Goal: Information Seeking & Learning: Learn about a topic

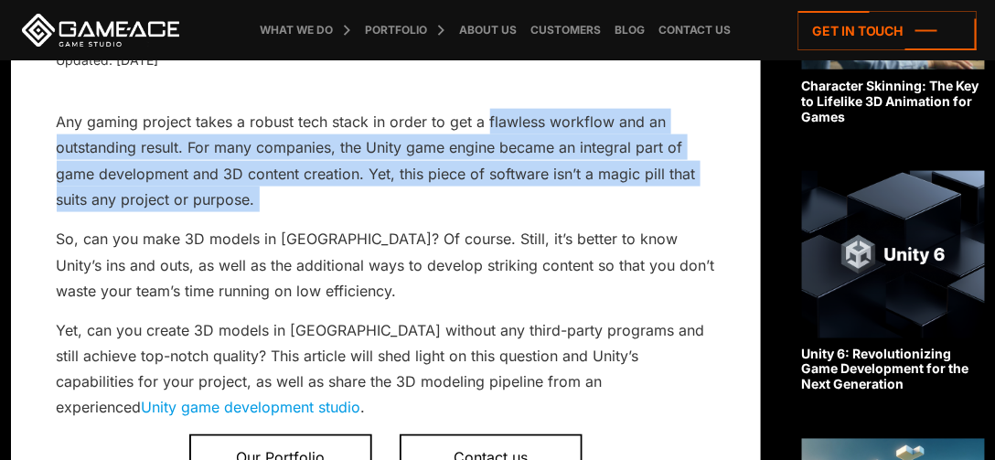
drag, startPoint x: 485, startPoint y: 85, endPoint x: 504, endPoint y: 185, distance: 101.3
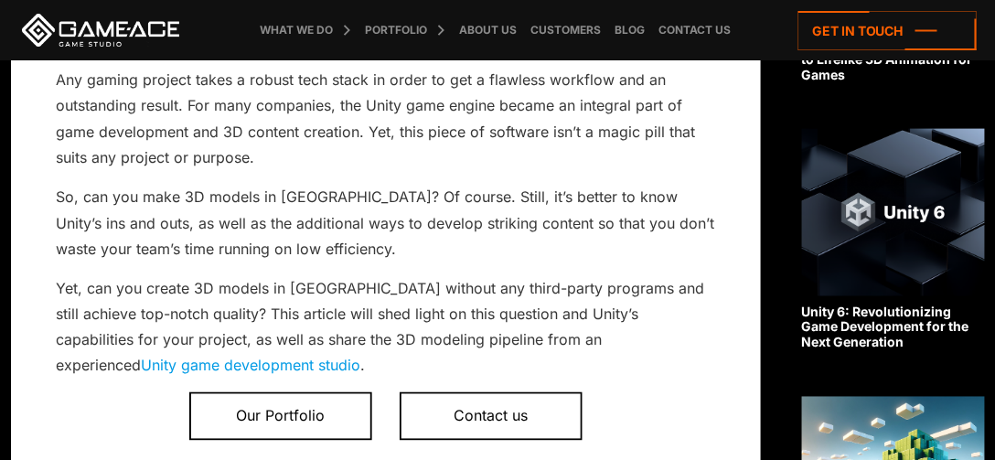
scroll to position [561, 0]
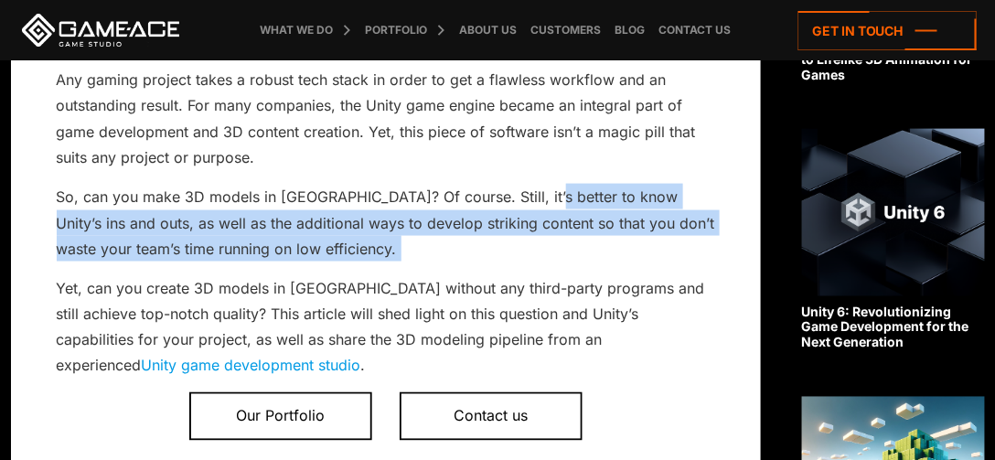
drag, startPoint x: 540, startPoint y: 211, endPoint x: 546, endPoint y: 235, distance: 24.4
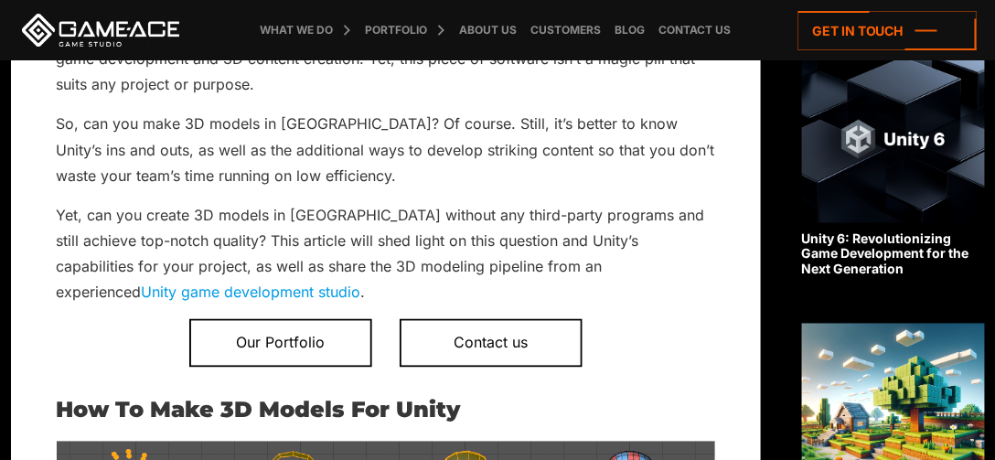
scroll to position [642, 0]
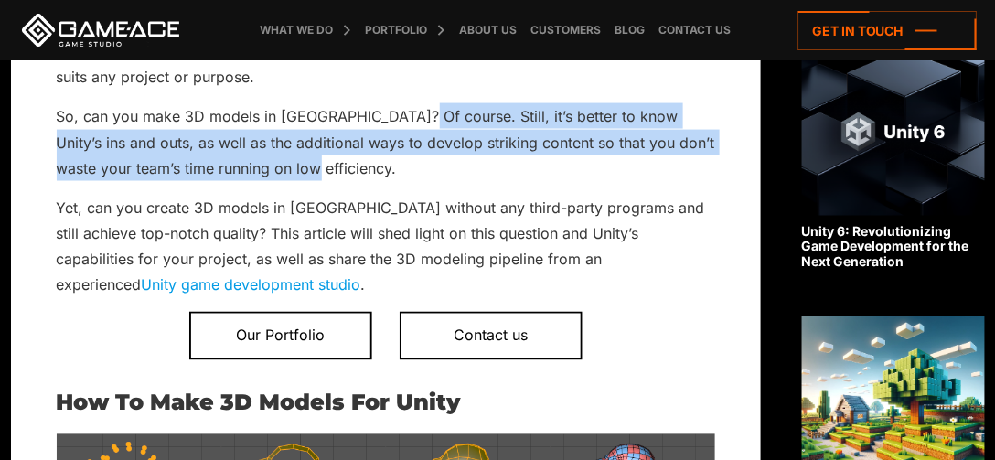
drag, startPoint x: 409, startPoint y: 97, endPoint x: 431, endPoint y: 144, distance: 52.4
click at [431, 144] on p "So, can you make 3D models in [GEOGRAPHIC_DATA]? Of course. Still, it’s better …" at bounding box center [386, 142] width 658 height 78
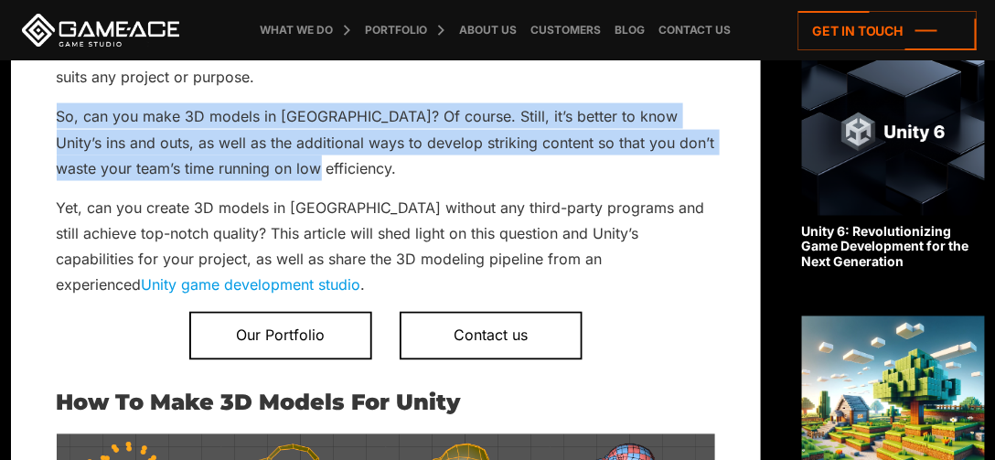
drag, startPoint x: 357, startPoint y: 143, endPoint x: 60, endPoint y: 86, distance: 301.6
click at [60, 103] on p "So, can you make 3D models in [GEOGRAPHIC_DATA]? Of course. Still, it’s better …" at bounding box center [386, 142] width 658 height 78
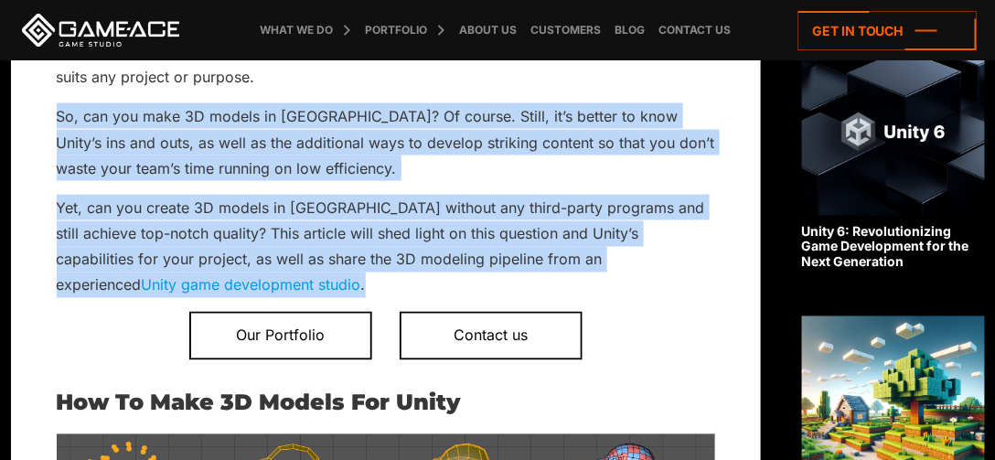
drag, startPoint x: 60, startPoint y: 86, endPoint x: 487, endPoint y: 243, distance: 454.9
click at [487, 243] on p "Yet, can you create 3D models in [GEOGRAPHIC_DATA] without any third-party prog…" at bounding box center [386, 247] width 658 height 104
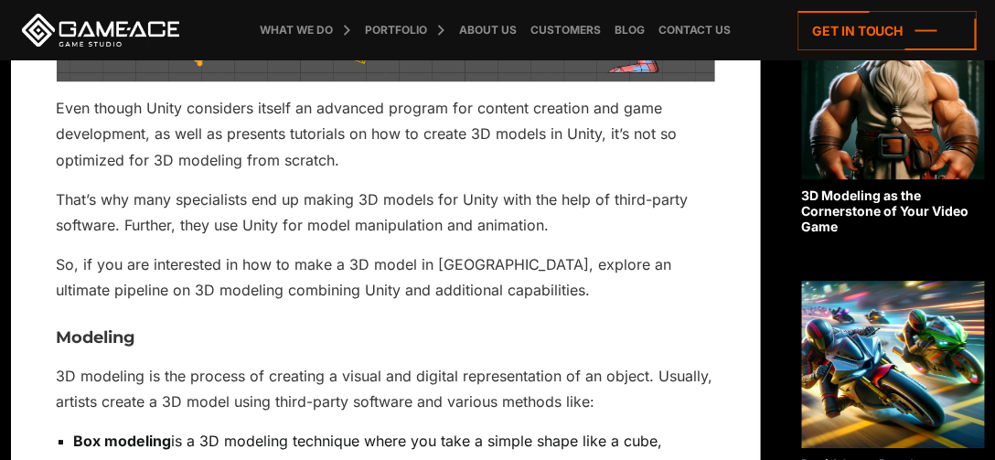
scroll to position [1215, 0]
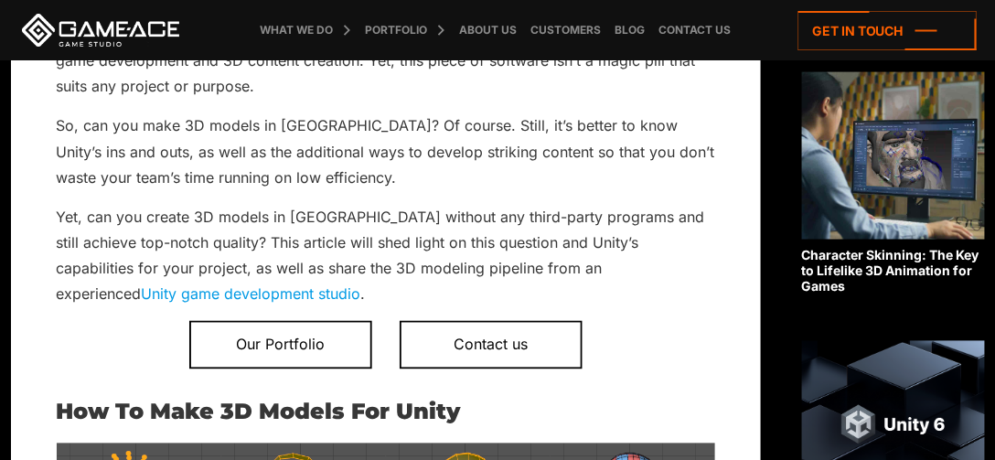
scroll to position [634, 0]
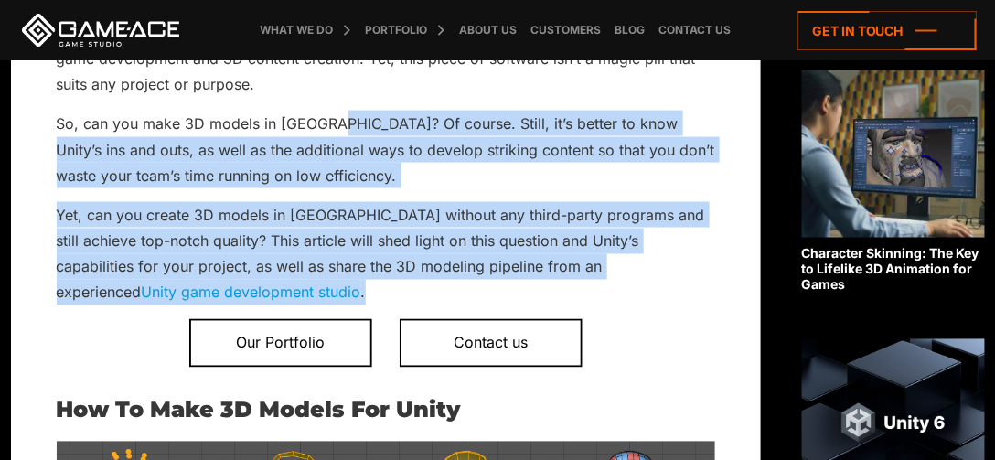
drag, startPoint x: 329, startPoint y: 92, endPoint x: 367, endPoint y: 268, distance: 179.7
click at [367, 268] on p "Yet, can you create 3D models in [GEOGRAPHIC_DATA] without any third-party prog…" at bounding box center [386, 254] width 658 height 104
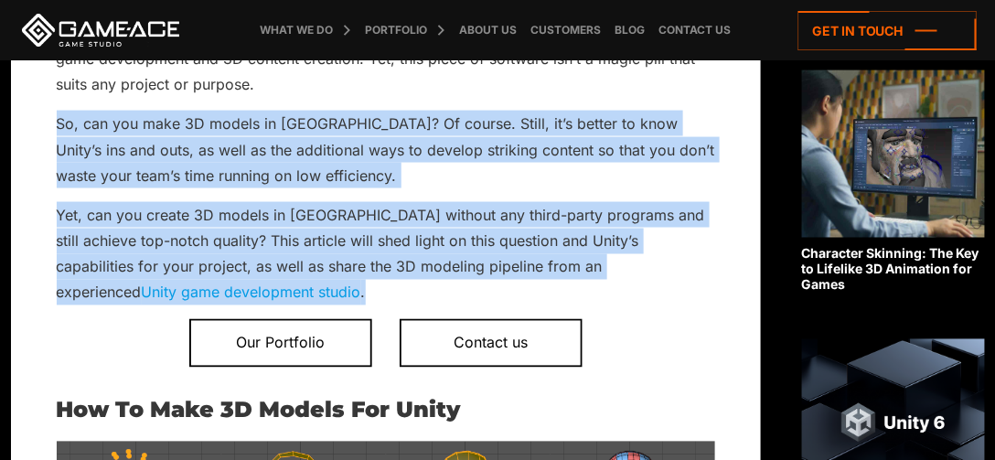
drag, startPoint x: 367, startPoint y: 267, endPoint x: 9, endPoint y: 96, distance: 397.0
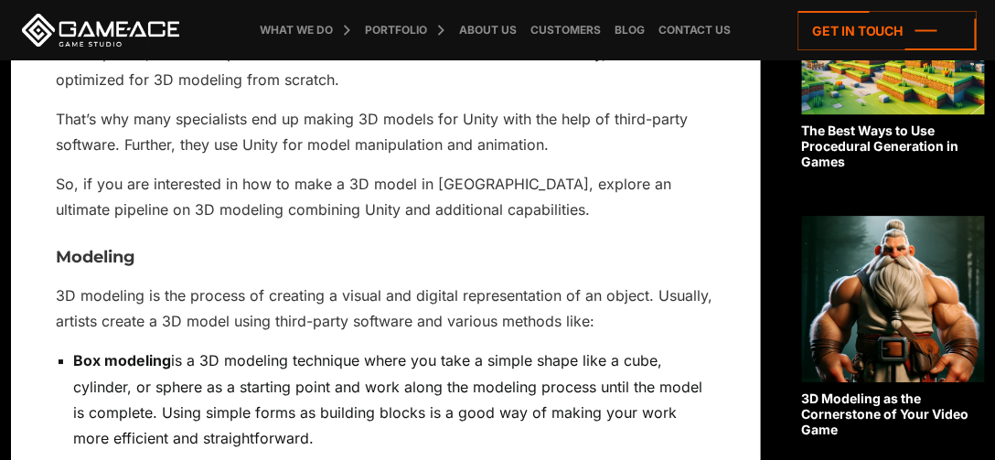
scroll to position [1292, 0]
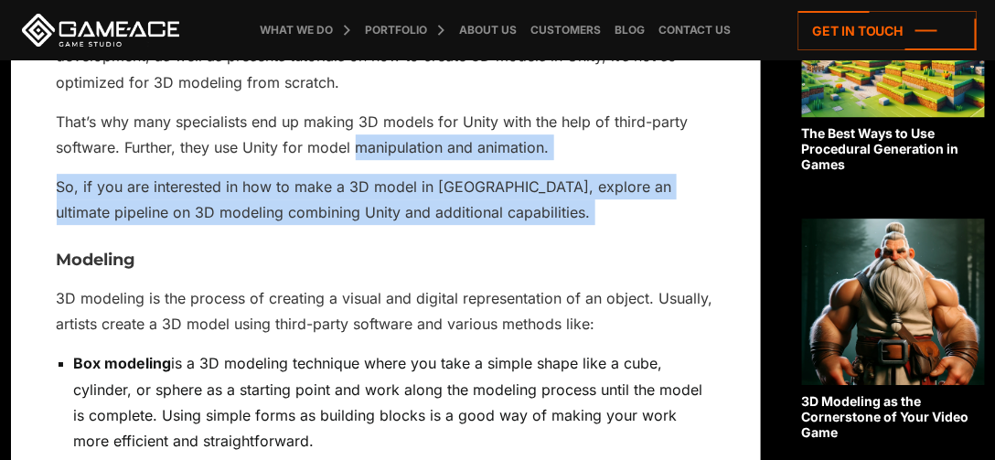
drag, startPoint x: 355, startPoint y: 112, endPoint x: 601, endPoint y: 205, distance: 262.7
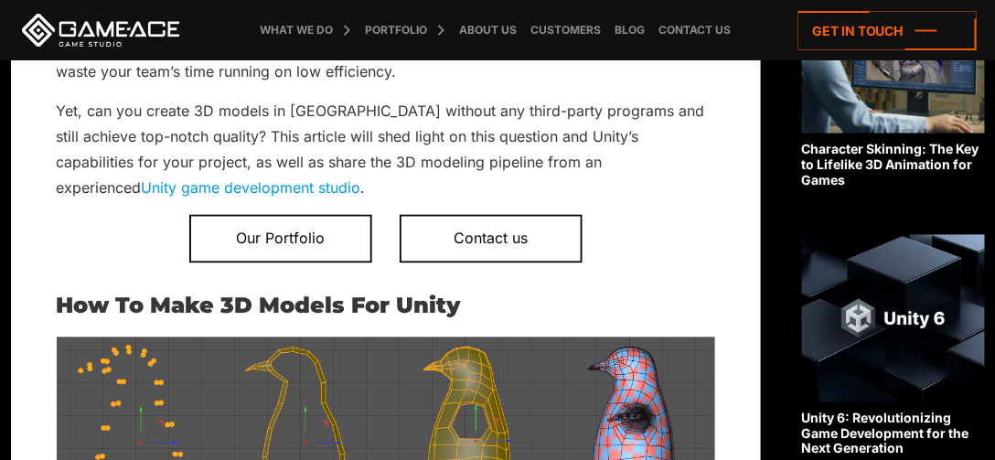
scroll to position [760, 0]
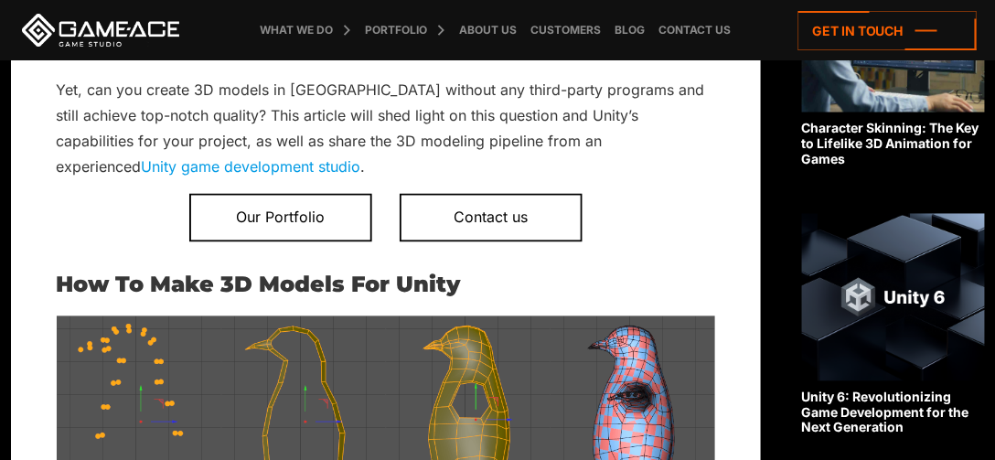
click at [253, 111] on p "Yet, can you create 3D models in [GEOGRAPHIC_DATA] without any third-party prog…" at bounding box center [386, 129] width 658 height 104
drag, startPoint x: 253, startPoint y: 111, endPoint x: 361, endPoint y: 115, distance: 108.0
click at [361, 115] on p "Yet, can you create 3D models in [GEOGRAPHIC_DATA] without any third-party prog…" at bounding box center [386, 129] width 658 height 104
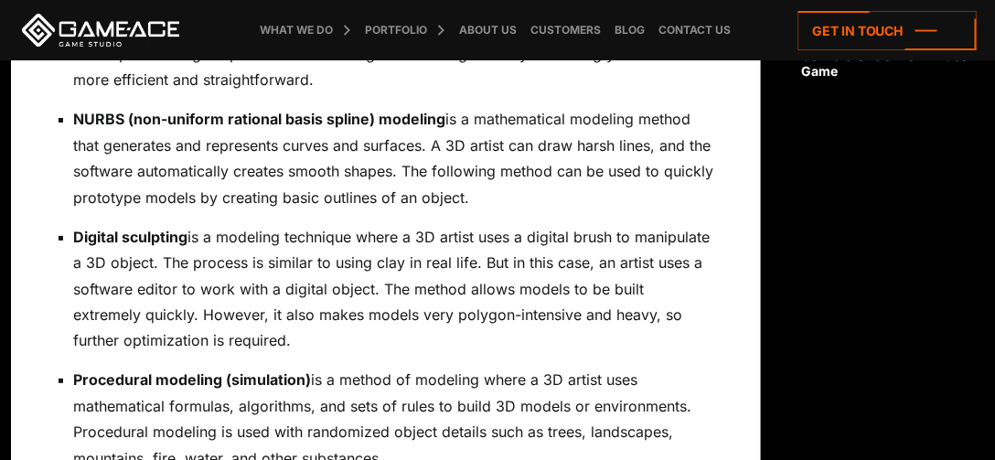
scroll to position [1653, 0]
drag, startPoint x: 435, startPoint y: 111, endPoint x: 542, endPoint y: 163, distance: 119.0
click at [542, 163] on p "NURBS (non-uniform rational basis spline) modeling is a mathematical modeling m…" at bounding box center [394, 158] width 641 height 104
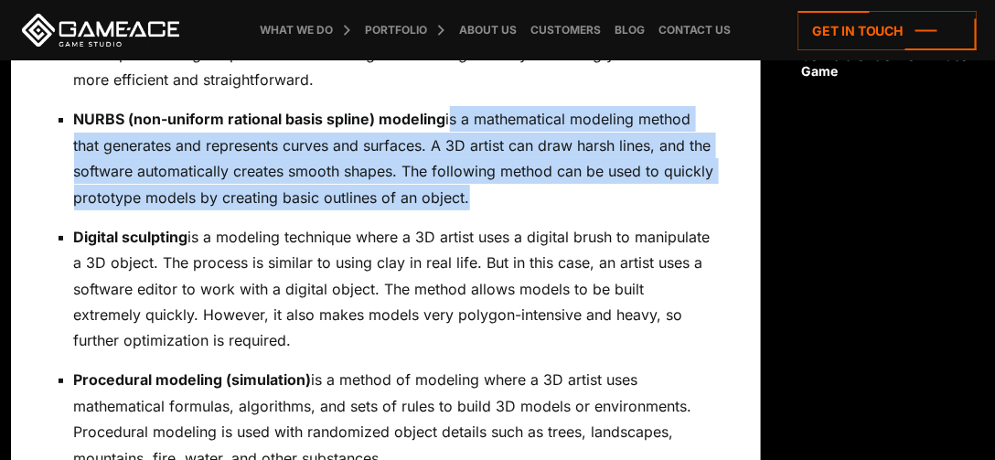
drag, startPoint x: 541, startPoint y: 163, endPoint x: 456, endPoint y: 85, distance: 115.2
click at [456, 106] on p "NURBS (non-uniform rational basis spline) modeling is a mathematical modeling m…" at bounding box center [394, 158] width 641 height 104
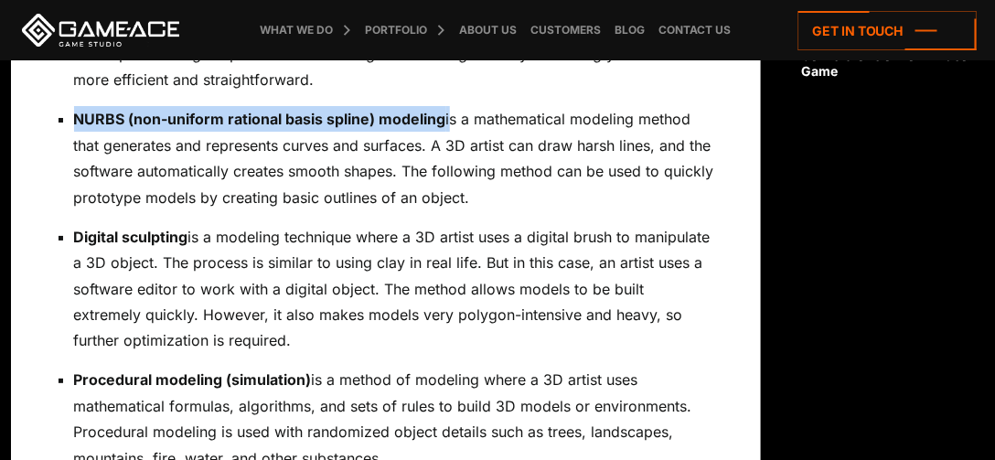
drag, startPoint x: 408, startPoint y: 72, endPoint x: 382, endPoint y: 66, distance: 26.4
click at [382, 66] on ul "Box modeling is a 3D modeling technique where you take a simple shape like a cu…" at bounding box center [386, 301] width 658 height 625
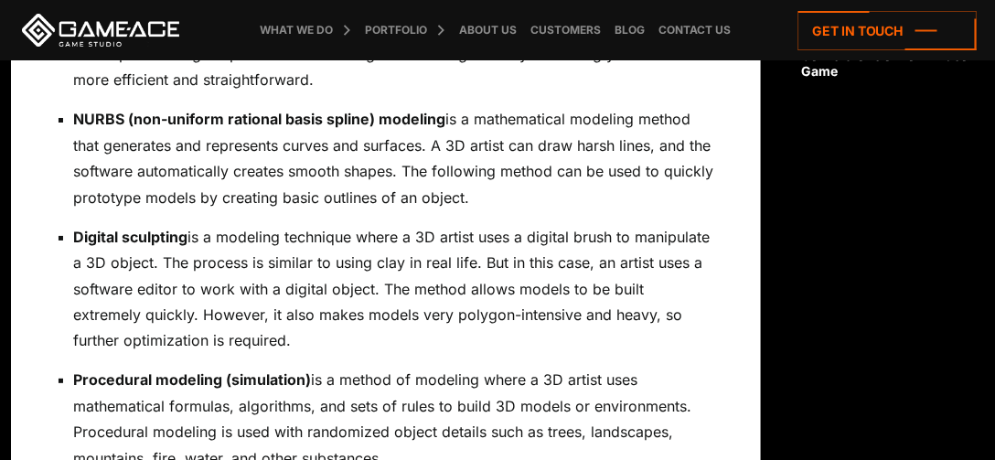
click at [382, 66] on ul "Box modeling is a 3D modeling technique where you take a simple shape like a cu…" at bounding box center [386, 301] width 658 height 625
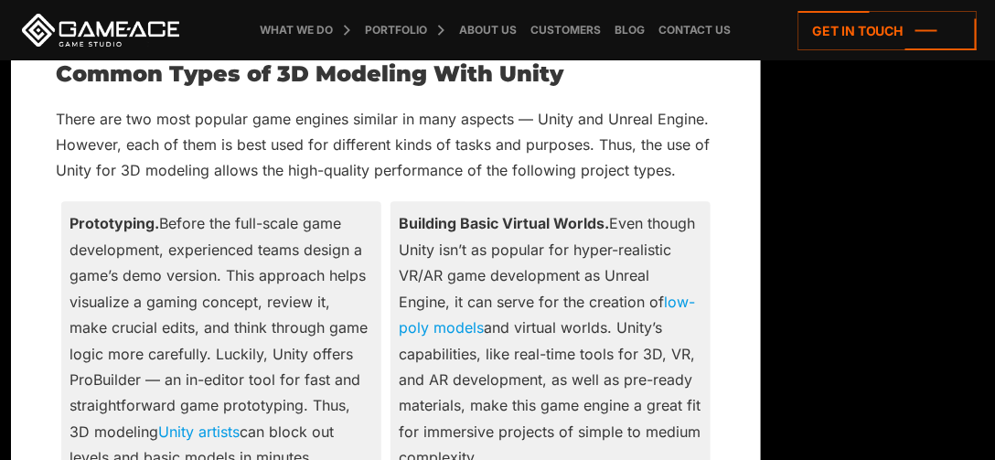
scroll to position [4617, 0]
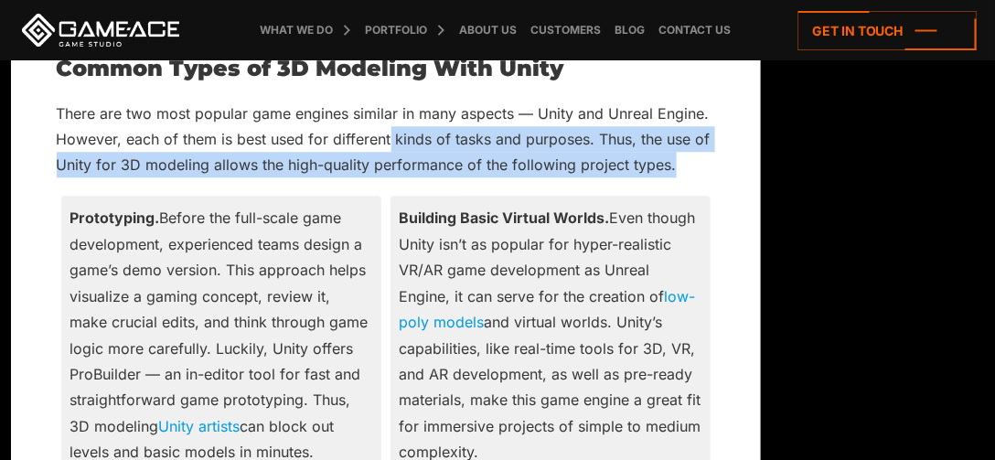
drag, startPoint x: 390, startPoint y: 104, endPoint x: 677, endPoint y: 139, distance: 289.1
click at [677, 139] on p "There are two most popular game engines similar in many aspects — Unity and Unr…" at bounding box center [386, 140] width 658 height 78
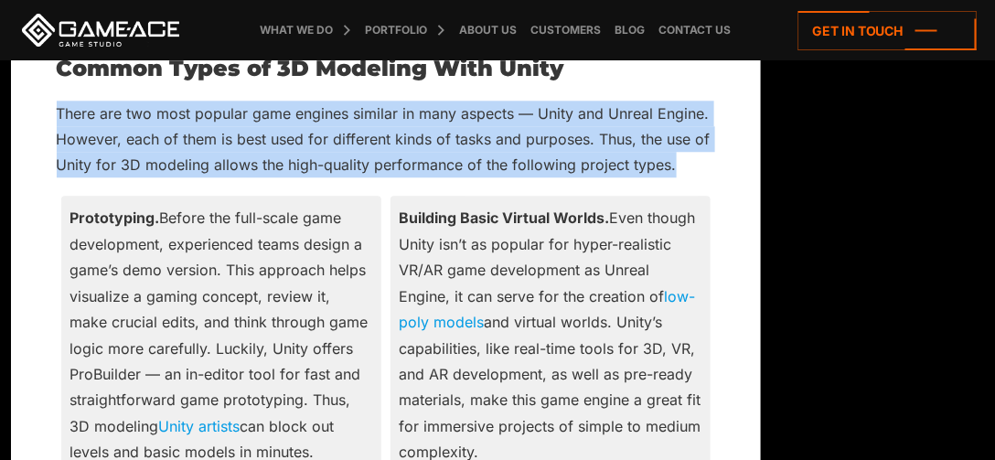
drag, startPoint x: 677, startPoint y: 139, endPoint x: 160, endPoint y: 65, distance: 522.7
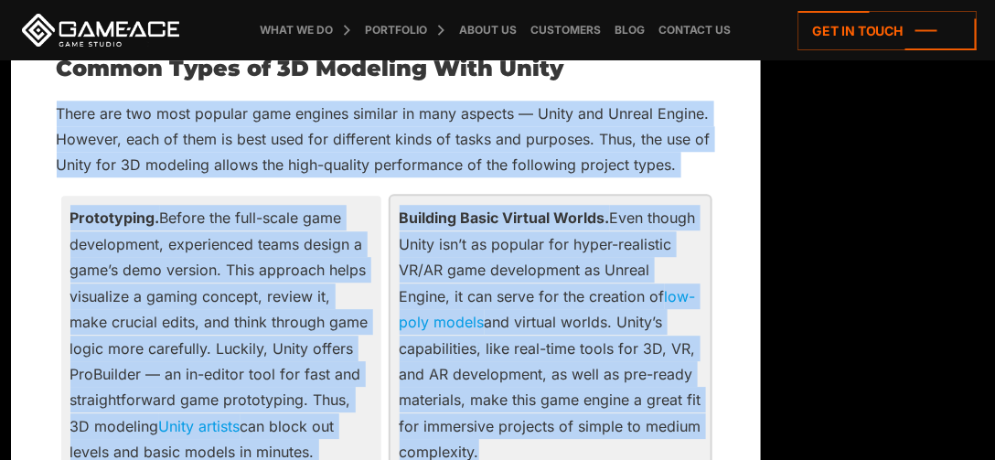
drag, startPoint x: 160, startPoint y: 65, endPoint x: 673, endPoint y: 413, distance: 619.9
click at [673, 413] on p "Building Basic Virtual Worlds. Even though Unity isn’t as popular for hyper-rea…" at bounding box center [550, 335] width 302 height 260
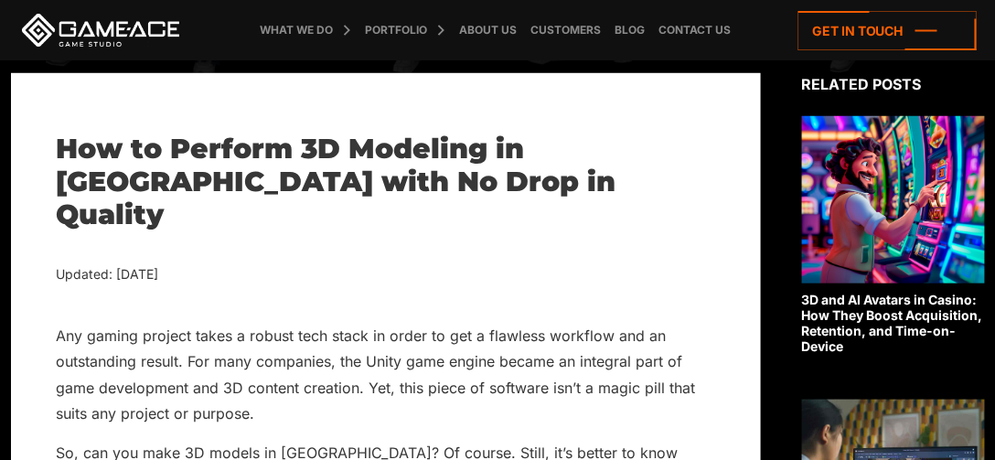
scroll to position [311, 0]
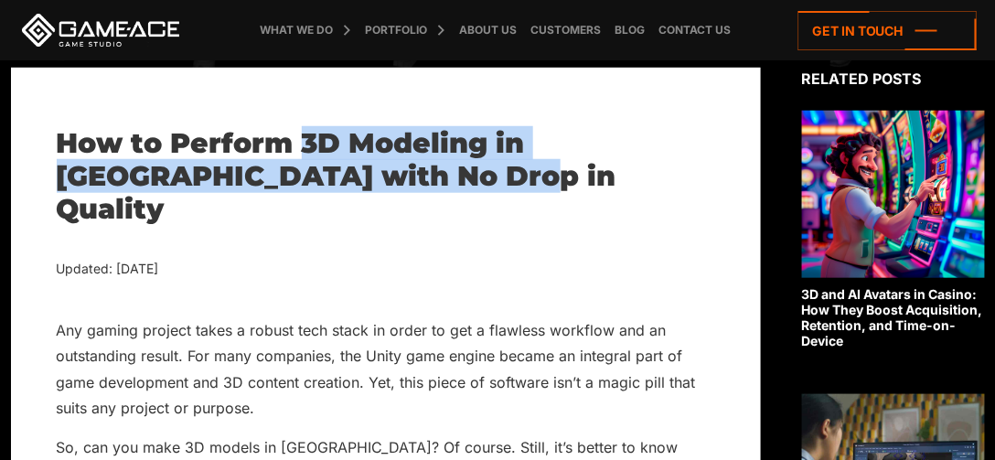
drag, startPoint x: 303, startPoint y: 144, endPoint x: 338, endPoint y: 189, distance: 58.0
click at [338, 189] on h1 "How to Perform 3D Modeling in [GEOGRAPHIC_DATA] with No Drop in Quality" at bounding box center [386, 176] width 658 height 99
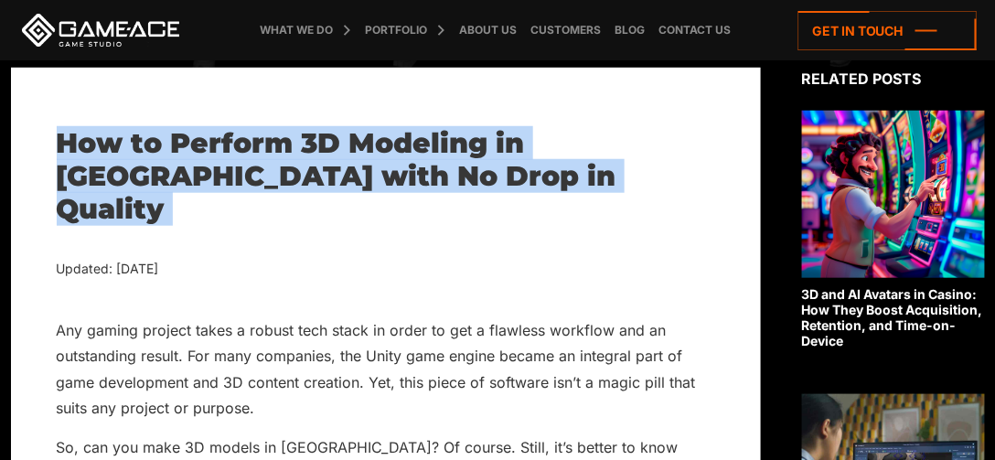
drag, startPoint x: 338, startPoint y: 189, endPoint x: 74, endPoint y: 144, distance: 268.0
click at [74, 144] on h1 "How to Perform 3D Modeling in [GEOGRAPHIC_DATA] with No Drop in Quality" at bounding box center [386, 176] width 658 height 99
drag, startPoint x: 74, startPoint y: 144, endPoint x: 333, endPoint y: 181, distance: 261.3
click at [333, 181] on h1 "How to Perform 3D Modeling in [GEOGRAPHIC_DATA] with No Drop in Quality" at bounding box center [386, 176] width 658 height 99
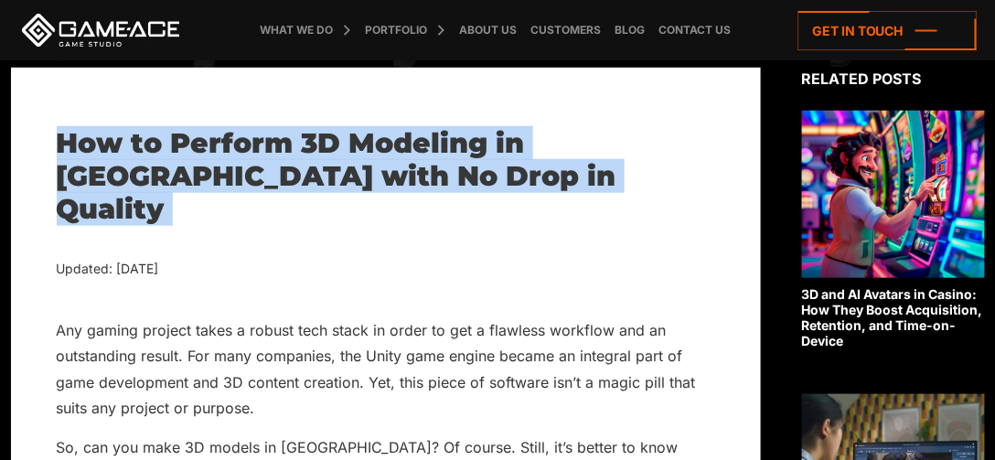
click at [333, 181] on h1 "How to Perform 3D Modeling in [GEOGRAPHIC_DATA] with No Drop in Quality" at bounding box center [386, 176] width 658 height 99
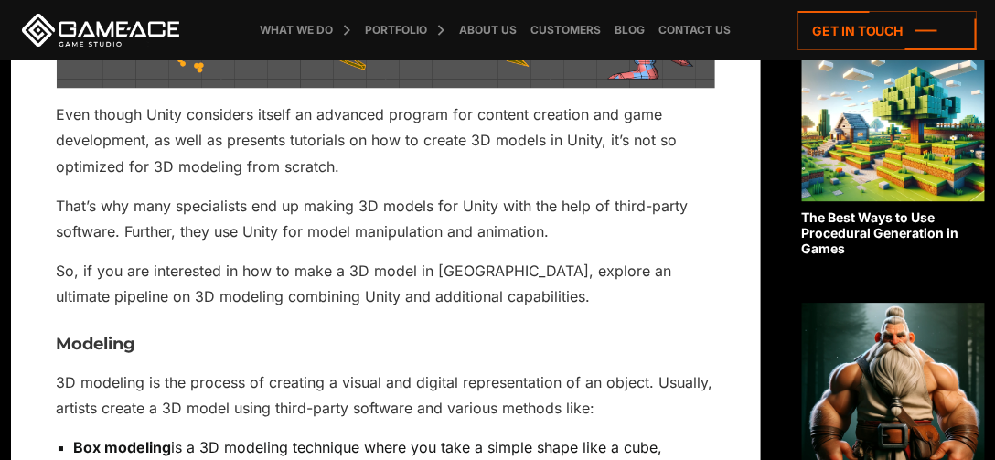
scroll to position [1207, 0]
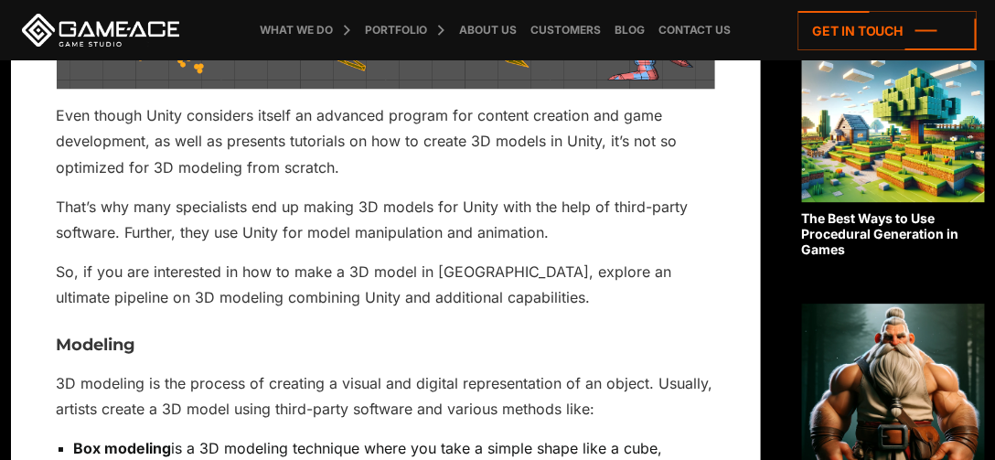
click at [899, 218] on link "The Best Ways to Use Procedural Generation in Games" at bounding box center [893, 146] width 183 height 222
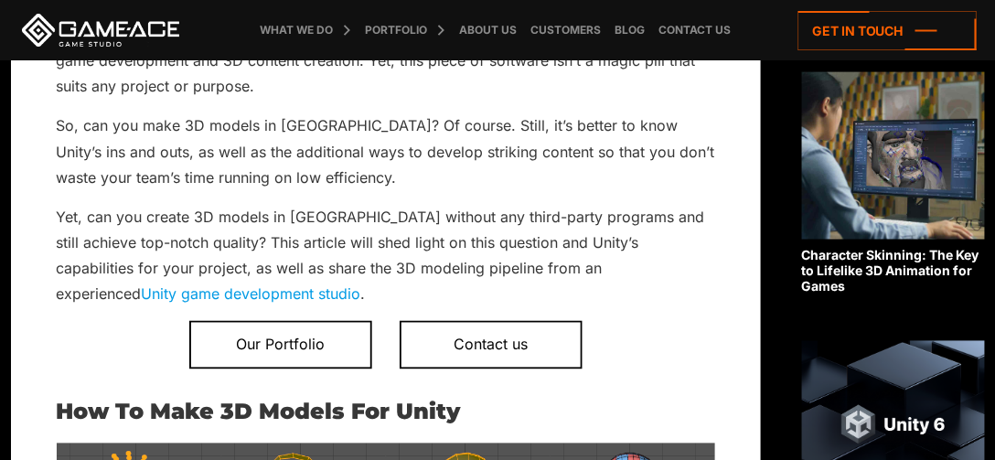
scroll to position [637, 0]
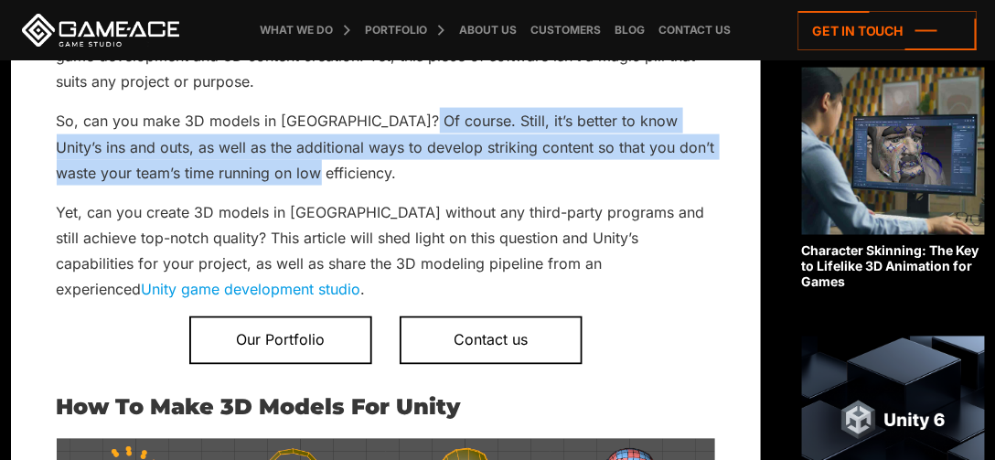
drag, startPoint x: 404, startPoint y: 88, endPoint x: 407, endPoint y: 141, distance: 53.1
click at [407, 141] on p "So, can you make 3D models in [GEOGRAPHIC_DATA]? Of course. Still, it’s better …" at bounding box center [386, 147] width 658 height 78
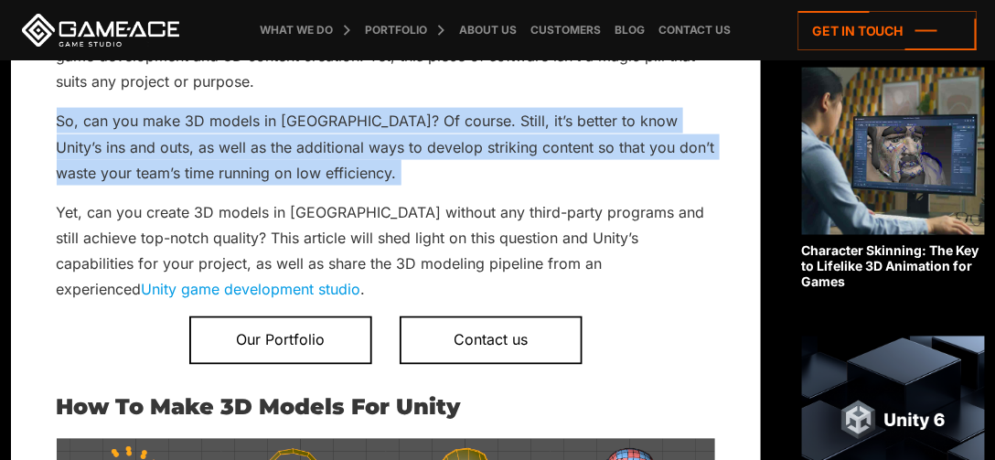
drag, startPoint x: 374, startPoint y: 141, endPoint x: 27, endPoint y: 98, distance: 349.1
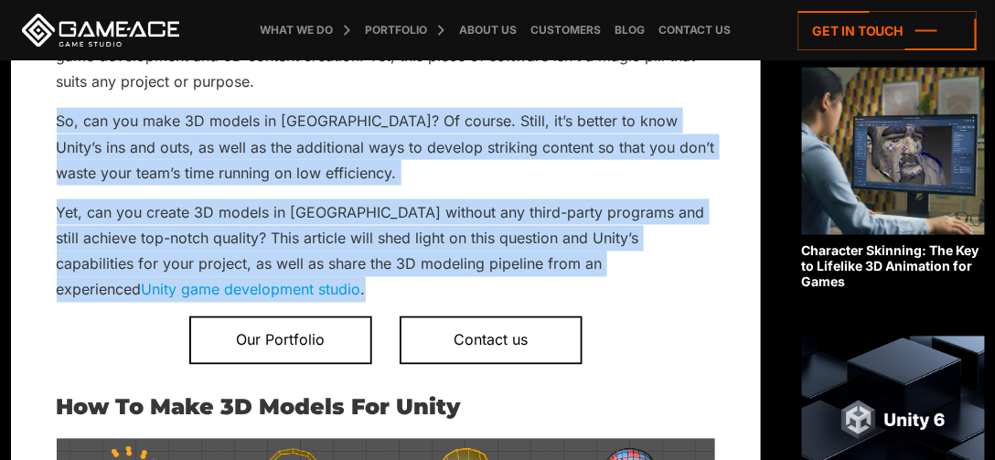
drag, startPoint x: 27, startPoint y: 98, endPoint x: 480, endPoint y: 254, distance: 478.8
click at [480, 254] on p "Yet, can you create 3D models in [GEOGRAPHIC_DATA] without any third-party prog…" at bounding box center [386, 251] width 658 height 104
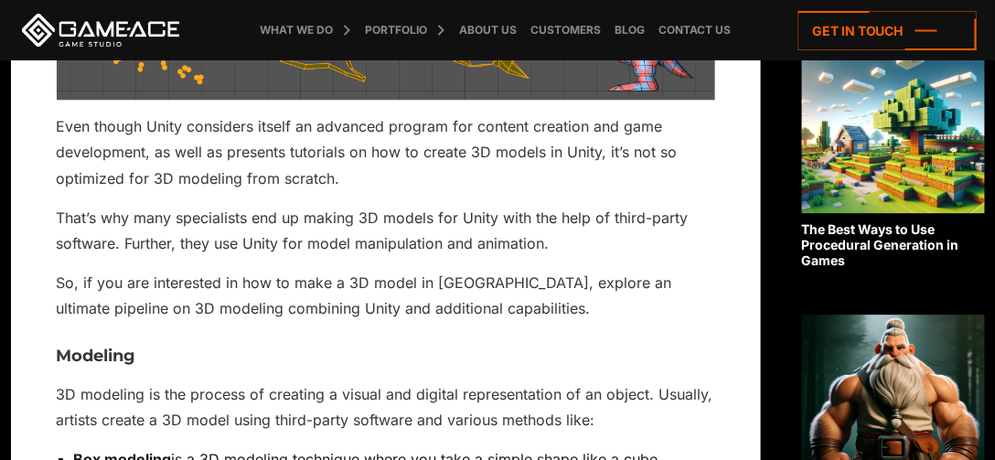
scroll to position [1205, 0]
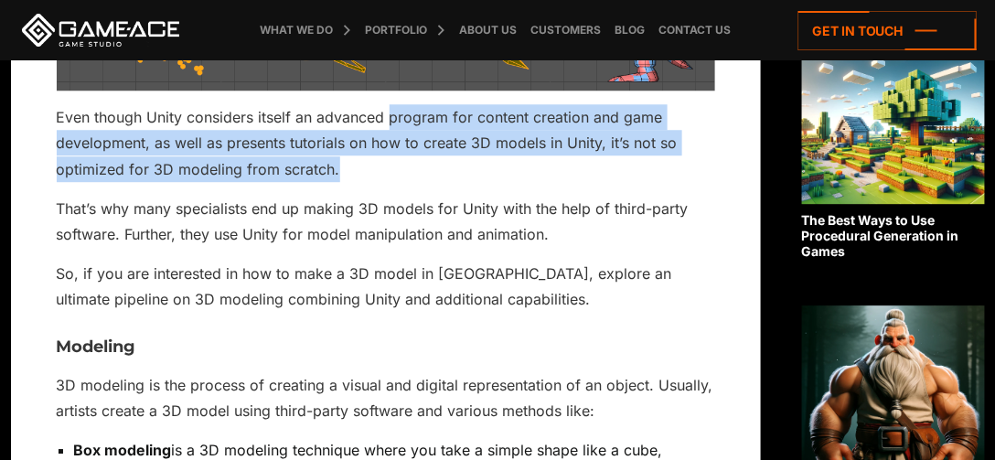
drag, startPoint x: 390, startPoint y: 80, endPoint x: 412, endPoint y: 138, distance: 62.5
click at [412, 138] on p "Even though Unity considers itself an advanced program for content creation and…" at bounding box center [386, 143] width 658 height 78
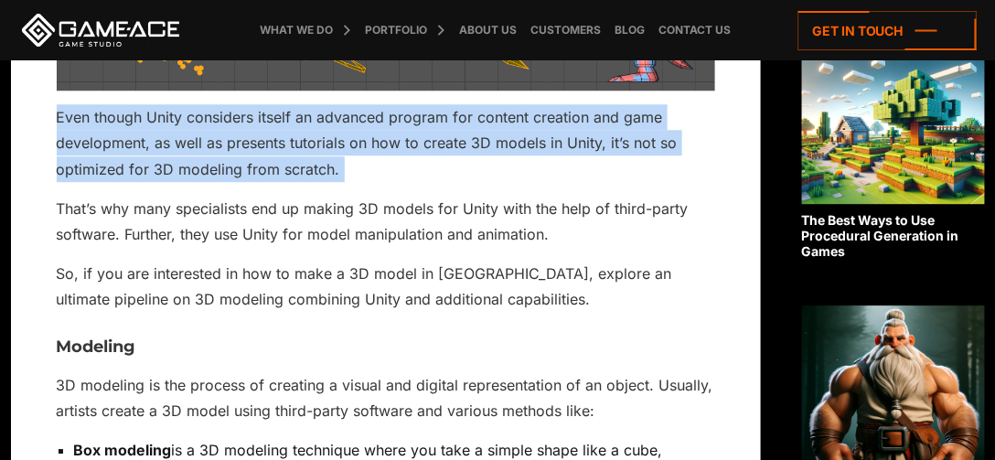
drag, startPoint x: 412, startPoint y: 138, endPoint x: 68, endPoint y: 61, distance: 353.1
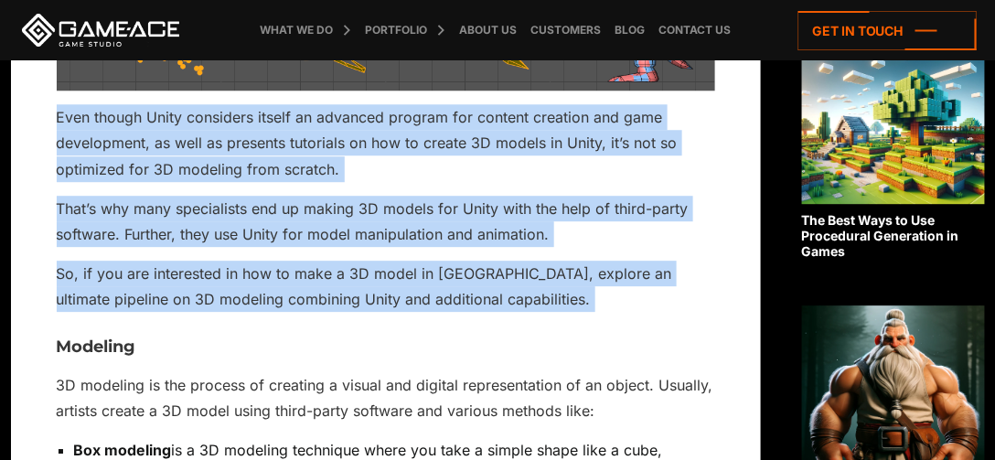
drag, startPoint x: 69, startPoint y: 61, endPoint x: 430, endPoint y: 265, distance: 414.7
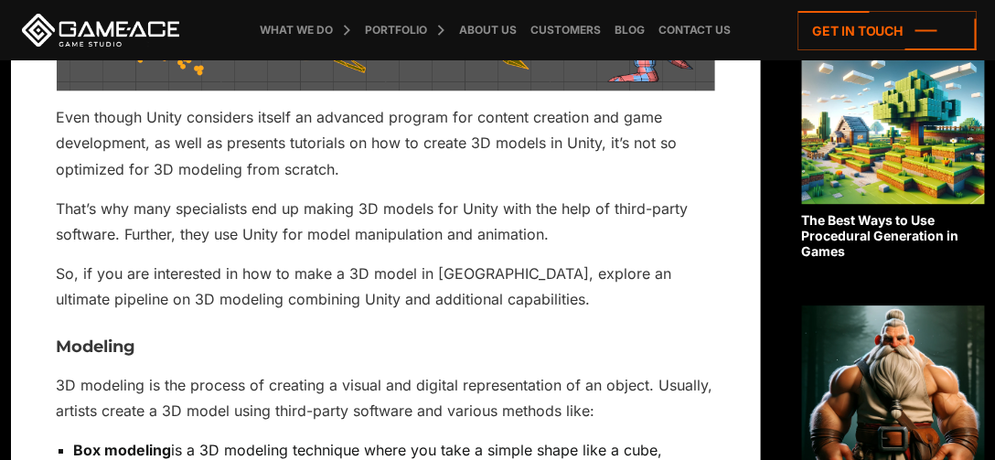
click at [430, 265] on p "So, if you are interested in how to make a 3D model in [GEOGRAPHIC_DATA], explo…" at bounding box center [386, 287] width 658 height 52
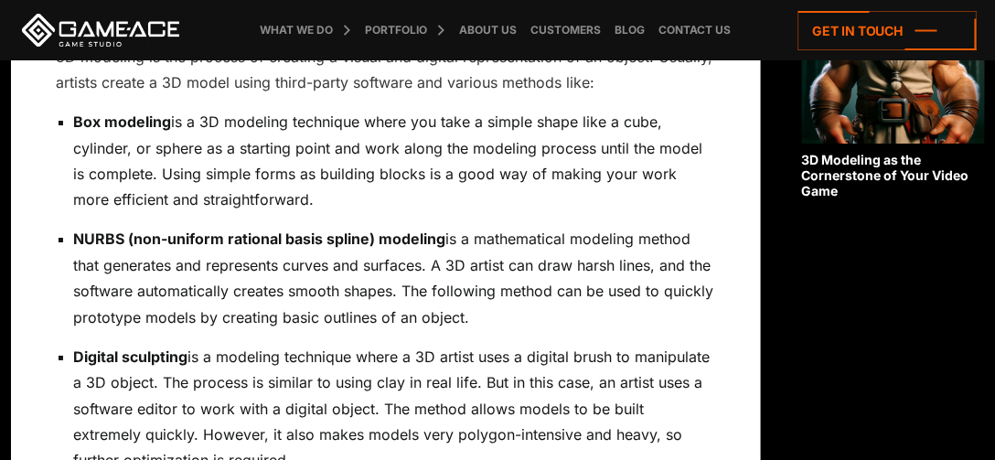
scroll to position [1532, 0]
drag, startPoint x: 445, startPoint y: 114, endPoint x: 447, endPoint y: 157, distance: 43.0
click at [447, 157] on p "Box modeling is a 3D modeling technique where you take a simple shape like a cu…" at bounding box center [394, 162] width 641 height 104
drag, startPoint x: 309, startPoint y: 122, endPoint x: 68, endPoint y: 82, distance: 244.5
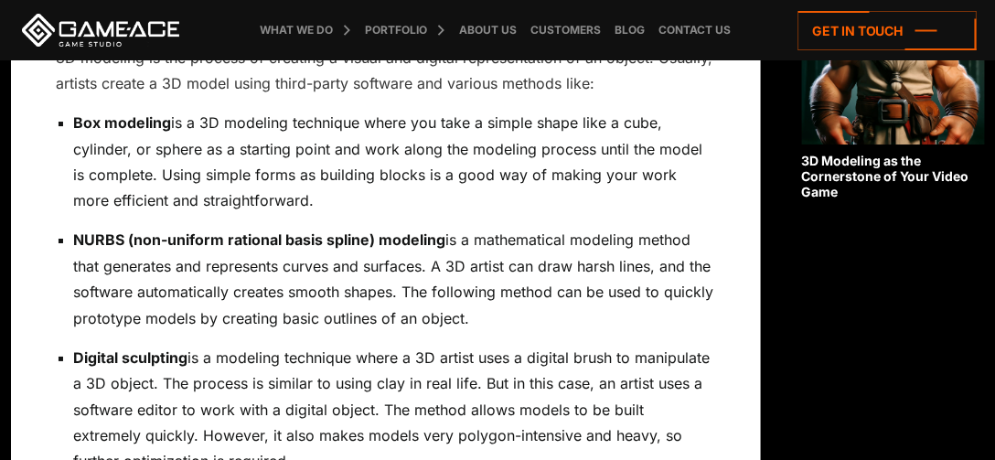
click at [68, 110] on ul "Box modeling is a 3D modeling technique where you take a simple shape like a cu…" at bounding box center [386, 422] width 658 height 625
click at [67, 110] on ul "Box modeling is a 3D modeling technique where you take a simple shape like a cu…" at bounding box center [386, 422] width 658 height 625
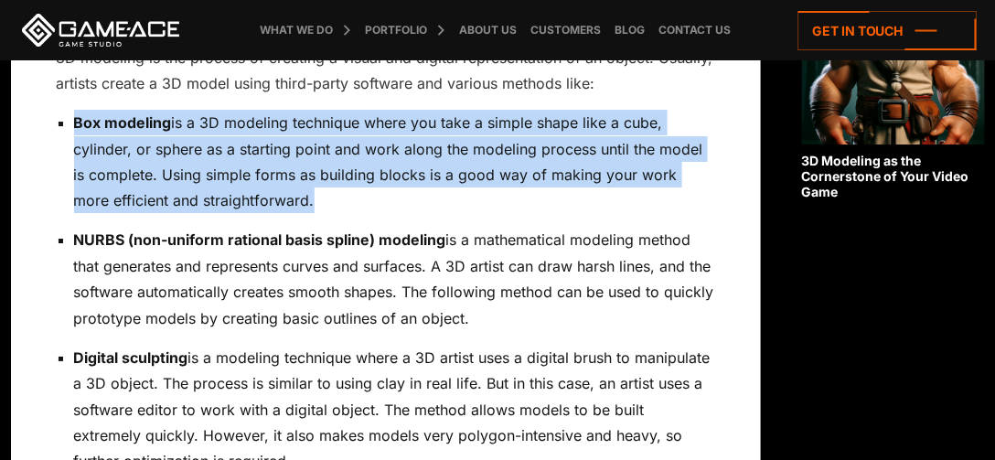
drag, startPoint x: 67, startPoint y: 82, endPoint x: 275, endPoint y: 178, distance: 229.5
click at [275, 178] on ul "Box modeling is a 3D modeling technique where you take a simple shape like a cu…" at bounding box center [386, 422] width 658 height 625
click at [275, 178] on p "Box modeling is a 3D modeling technique where you take a simple shape like a cu…" at bounding box center [394, 162] width 641 height 104
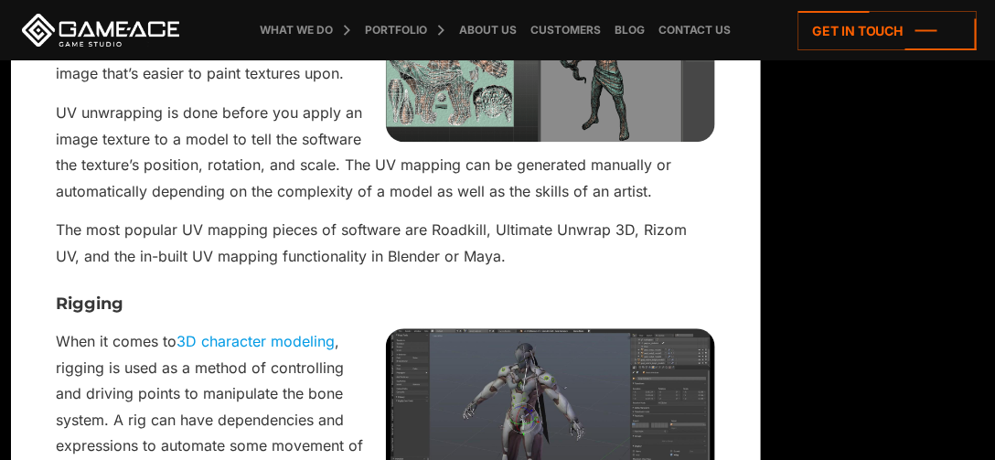
scroll to position [2708, 0]
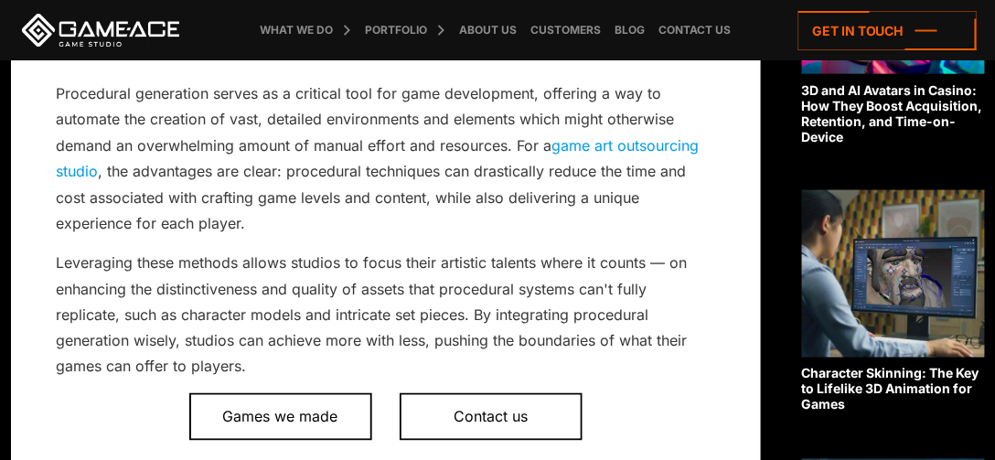
scroll to position [609, 0]
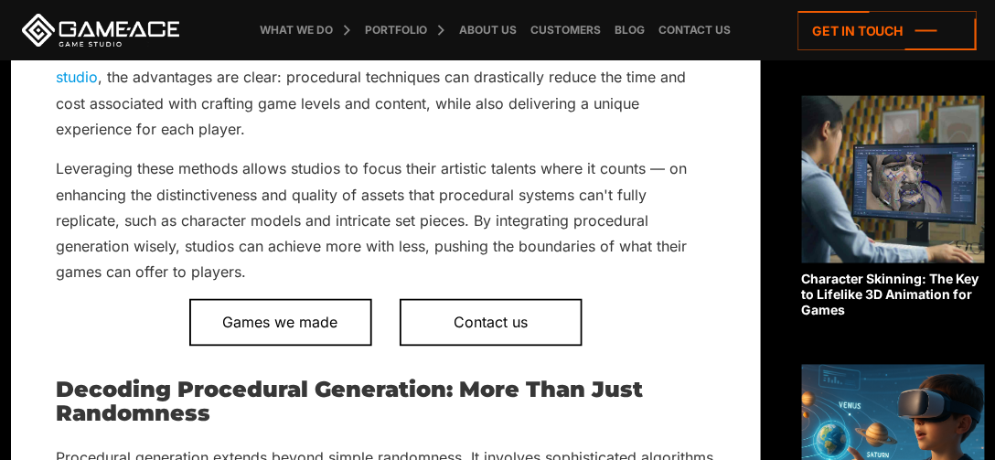
click at [204, 128] on p "Procedural generation serves as a critical tool for game development, offering …" at bounding box center [386, 64] width 658 height 156
click at [255, 195] on p "Leveraging these methods allows studios to focus their artistic talents where i…" at bounding box center [386, 220] width 658 height 130
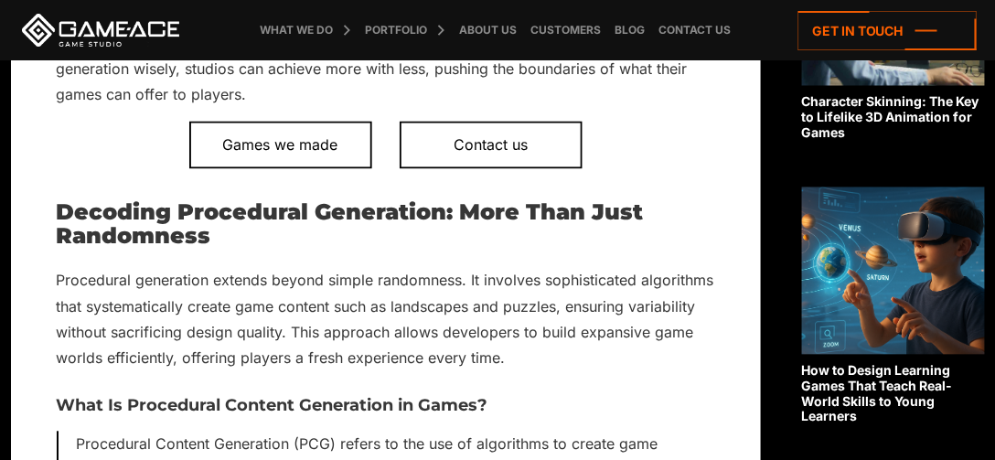
scroll to position [781, 0]
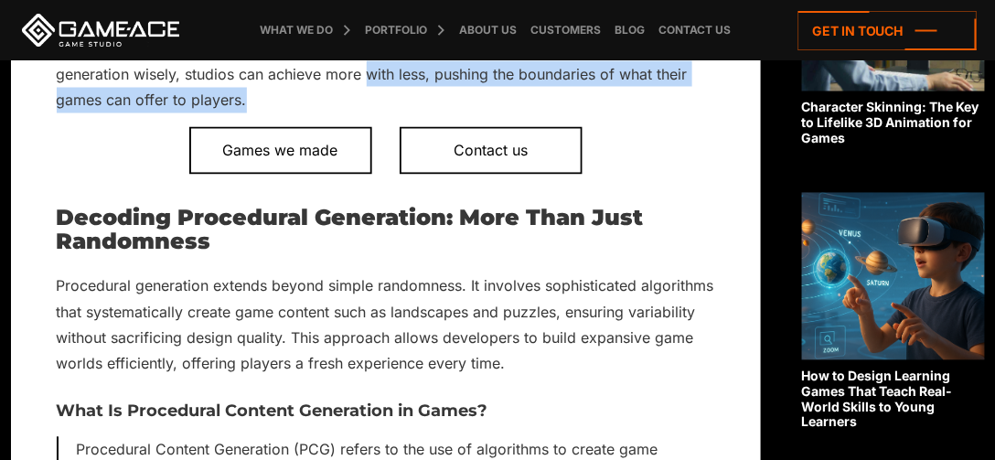
drag, startPoint x: 367, startPoint y: 73, endPoint x: 387, endPoint y: 99, distance: 32.0
click at [387, 99] on p "Leveraging these methods allows studios to focus their artistic talents where i…" at bounding box center [386, 49] width 658 height 130
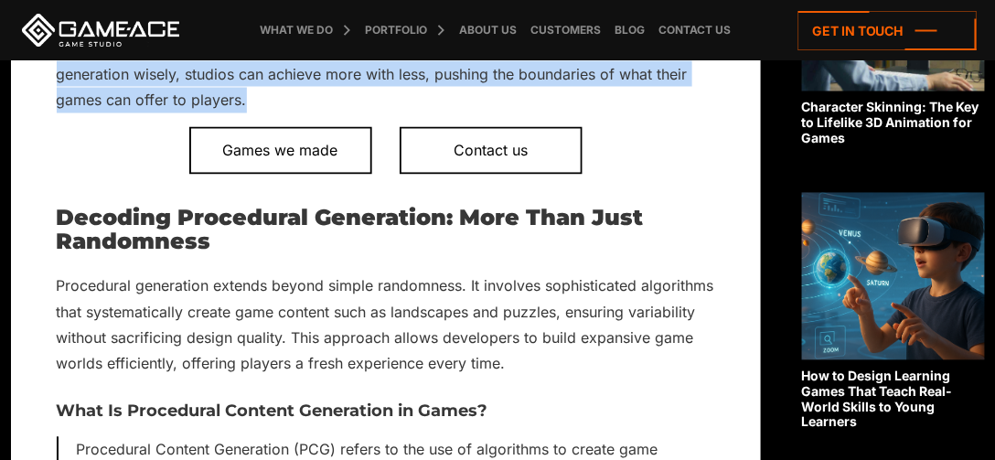
drag, startPoint x: 387, startPoint y: 99, endPoint x: 56, endPoint y: 80, distance: 331.4
click at [57, 80] on p "Leveraging these methods allows studios to focus their artistic talents where i…" at bounding box center [386, 49] width 658 height 130
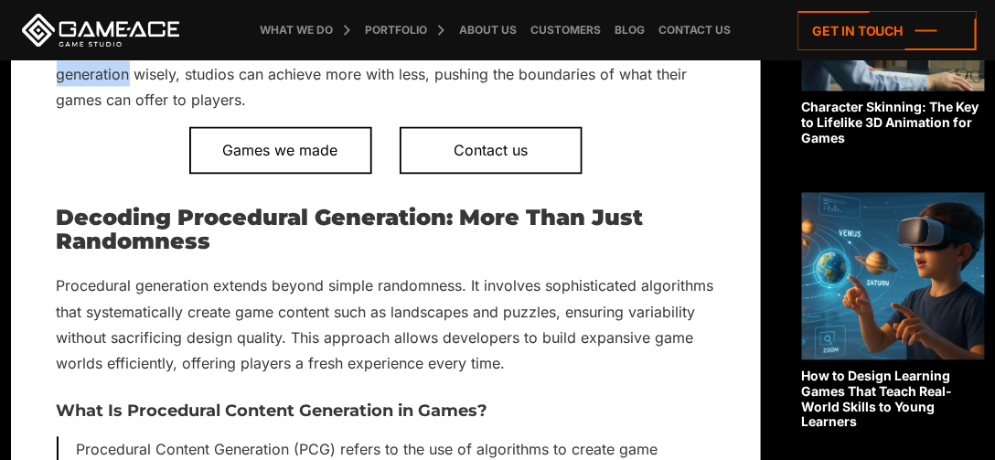
click at [57, 80] on p "Leveraging these methods allows studios to focus their artistic talents where i…" at bounding box center [386, 49] width 658 height 130
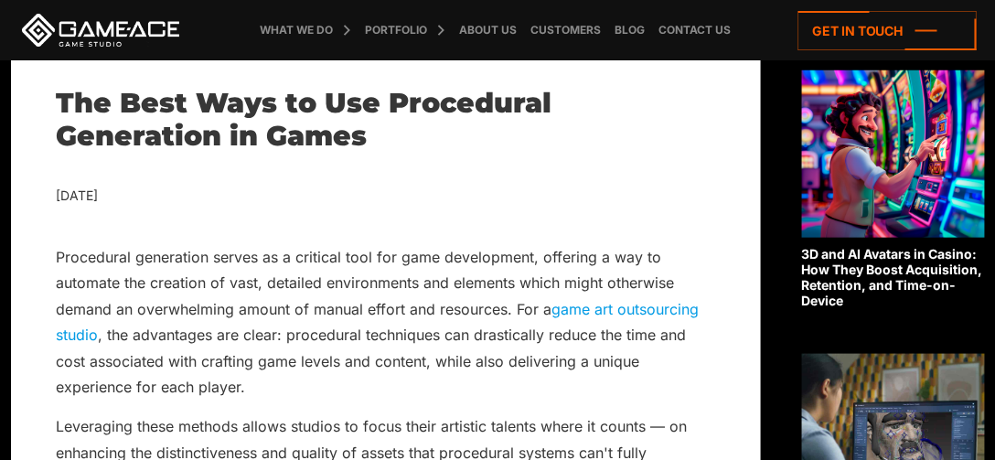
scroll to position [230, 0]
